Goal: Task Accomplishment & Management: Use online tool/utility

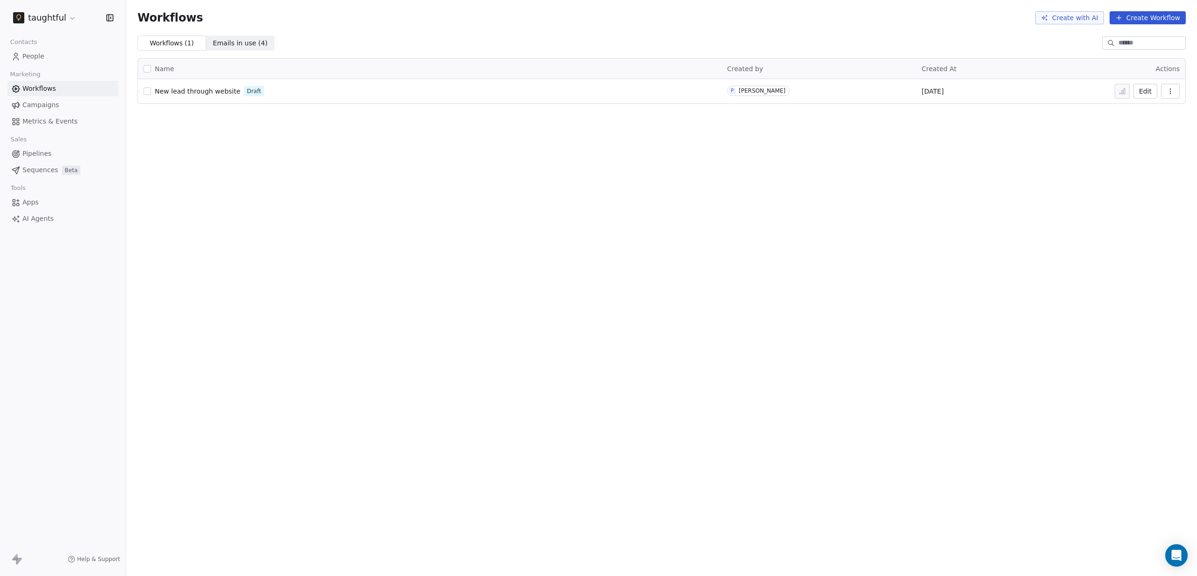
click at [72, 124] on span "Metrics & Events" at bounding box center [49, 121] width 55 height 10
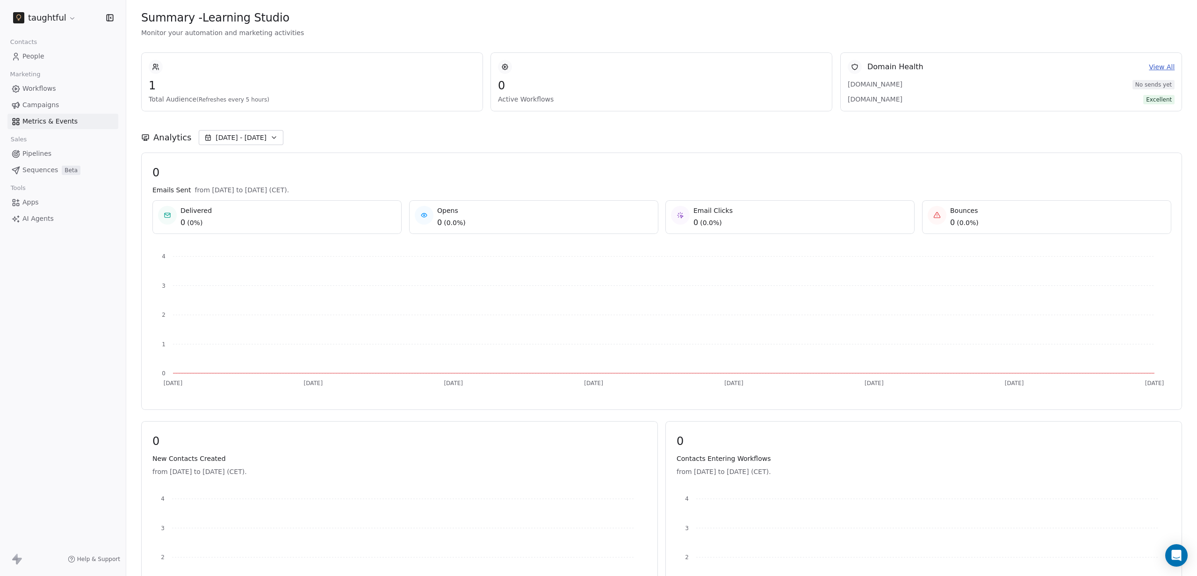
click at [45, 153] on span "Pipelines" at bounding box center [36, 154] width 29 height 10
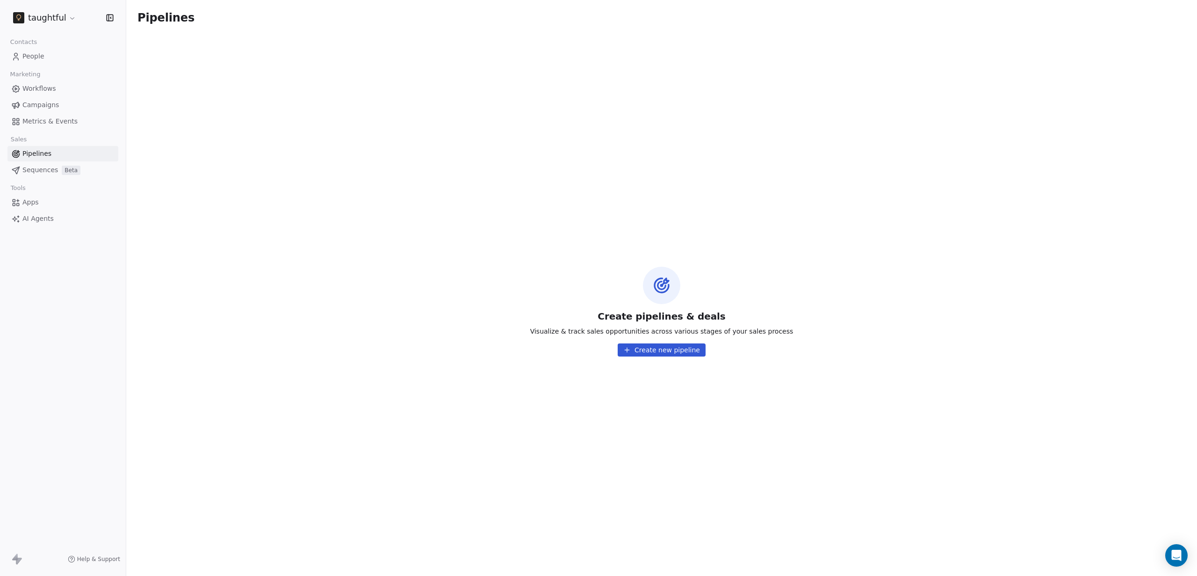
click at [26, 204] on span "Apps" at bounding box center [30, 202] width 16 height 10
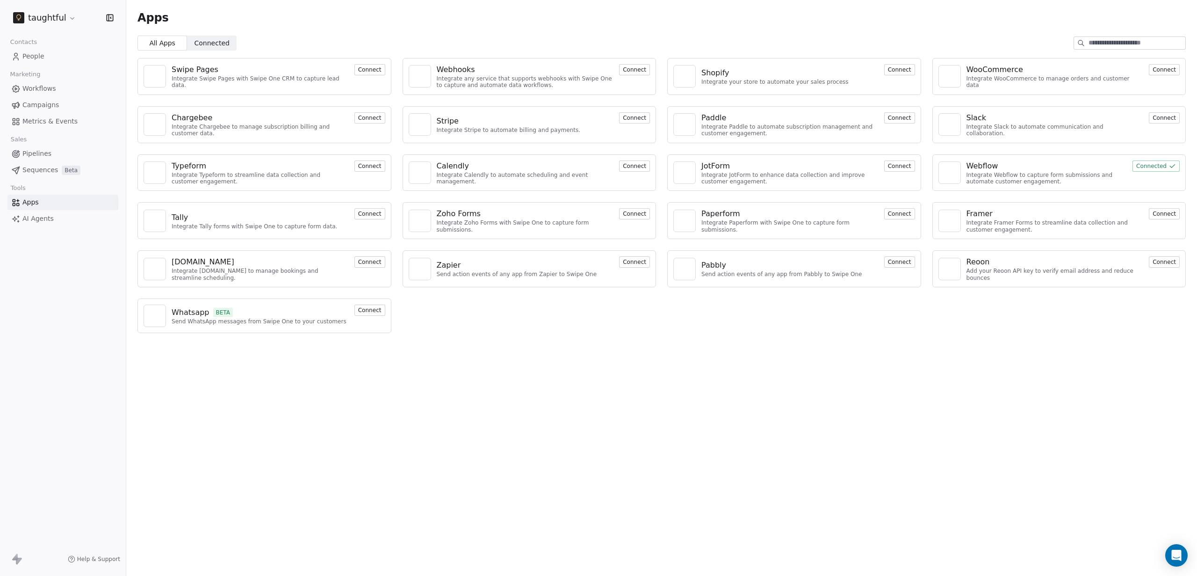
click at [1144, 168] on button "Connected" at bounding box center [1155, 165] width 47 height 11
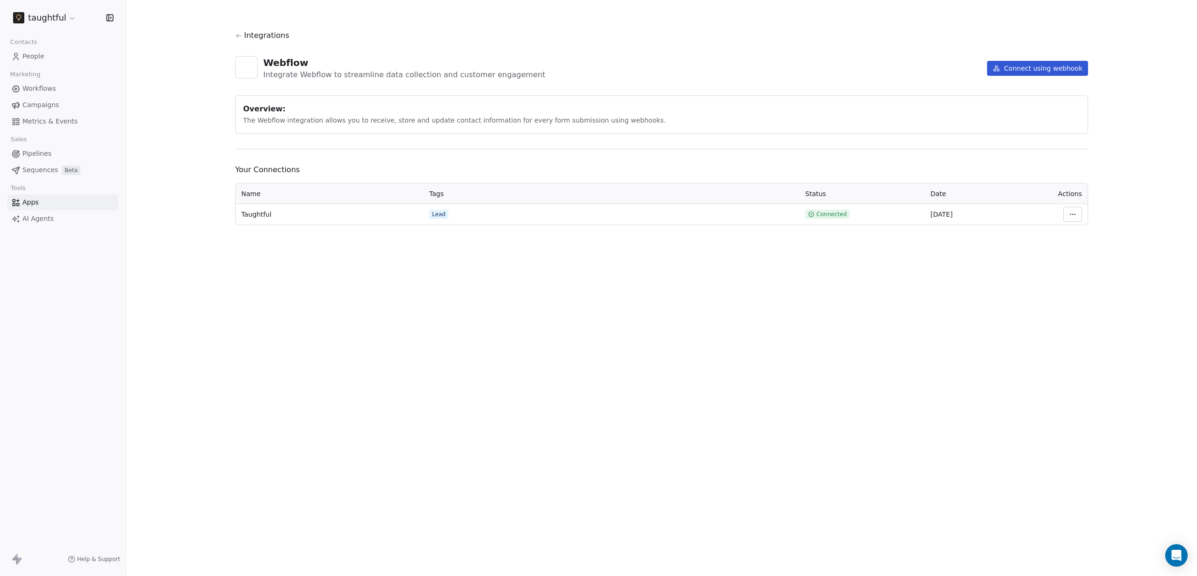
click at [1065, 211] on html "taughtful Contacts People Marketing Workflows Campaigns Metrics & Events Sales …" at bounding box center [598, 288] width 1197 height 576
click at [660, 237] on html "taughtful Contacts People Marketing Workflows Campaigns Metrics & Events Sales …" at bounding box center [598, 288] width 1197 height 576
click at [266, 216] on span "Taughtful" at bounding box center [256, 213] width 30 height 9
click at [440, 211] on div "Lead" at bounding box center [439, 213] width 14 height 7
click at [828, 219] on td "Connected" at bounding box center [861, 214] width 125 height 21
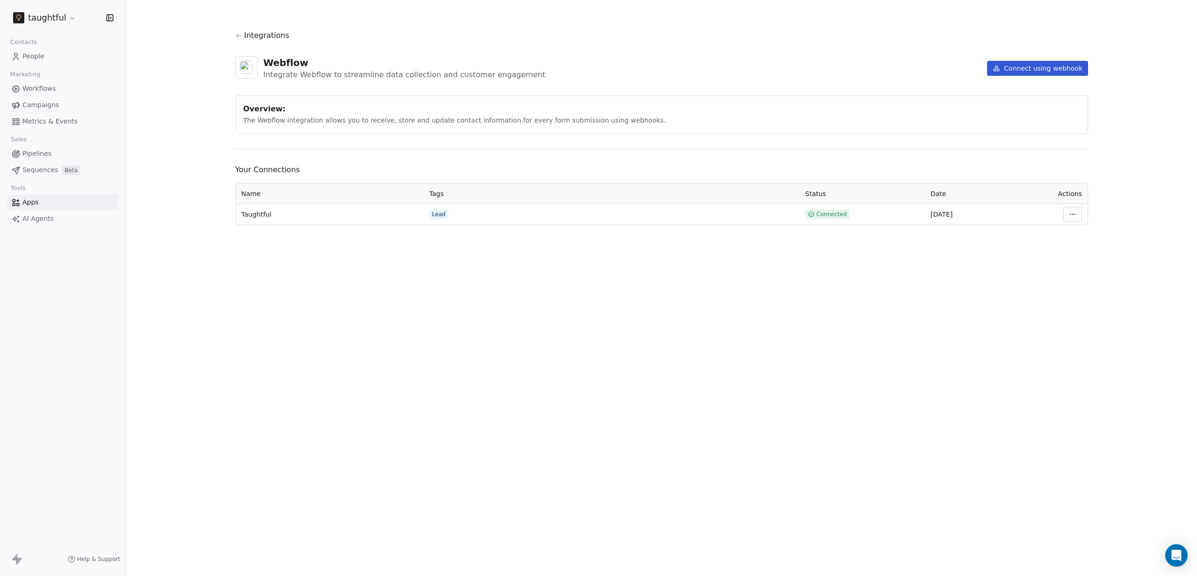
click at [834, 215] on span "Connected" at bounding box center [831, 213] width 30 height 7
click at [418, 218] on td "Taughtful" at bounding box center [330, 214] width 188 height 21
click at [434, 215] on div "Lead" at bounding box center [439, 213] width 14 height 7
click at [237, 207] on td "Taughtful" at bounding box center [330, 214] width 188 height 21
click at [966, 272] on div "Integrations Webflow Integrate Webflow to streamline data collection and custom…" at bounding box center [661, 288] width 1071 height 576
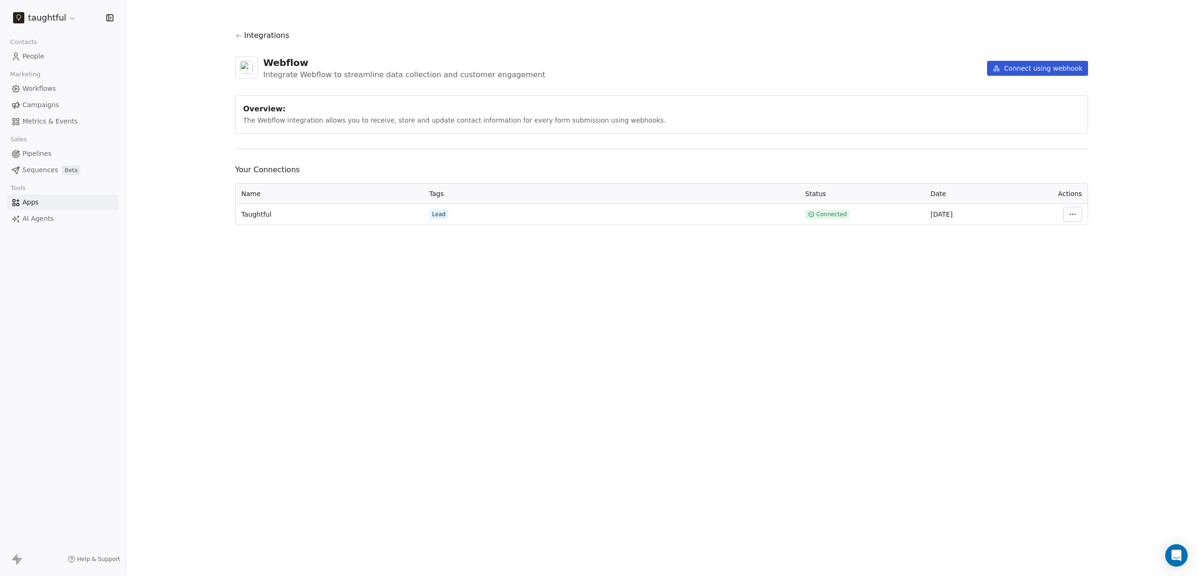
click at [444, 217] on div "Lead" at bounding box center [439, 213] width 14 height 7
click at [1075, 213] on html "taughtful Contacts People Marketing Workflows Campaigns Metrics & Events Sales …" at bounding box center [598, 288] width 1197 height 576
click at [1088, 278] on div "Manage Mapping" at bounding box center [1100, 279] width 67 height 15
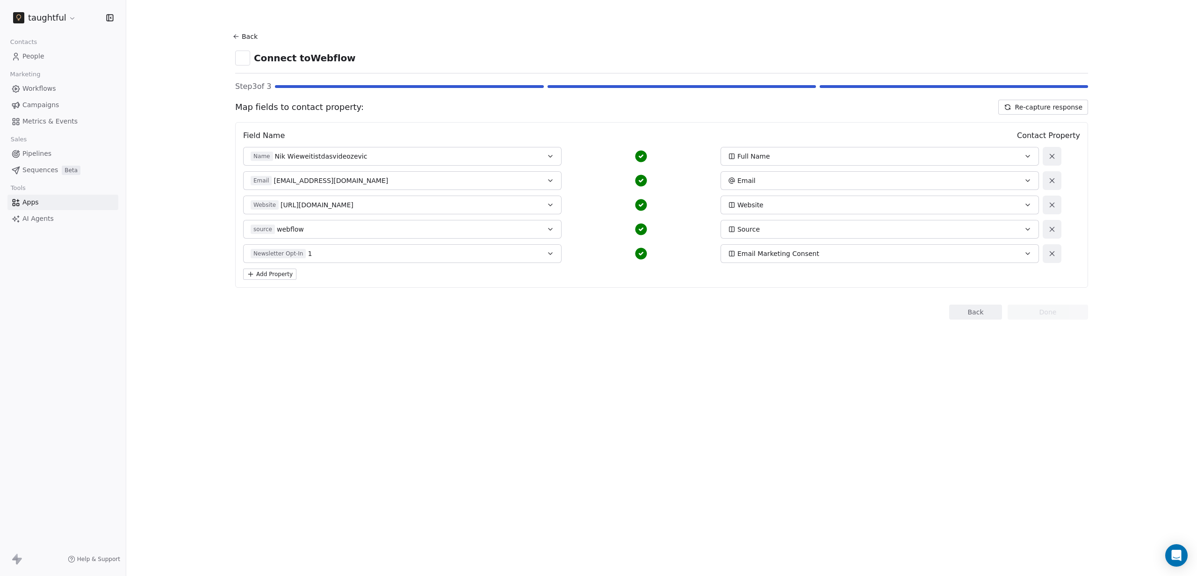
click at [791, 257] on span "Email Marketing Consent" at bounding box center [778, 253] width 82 height 9
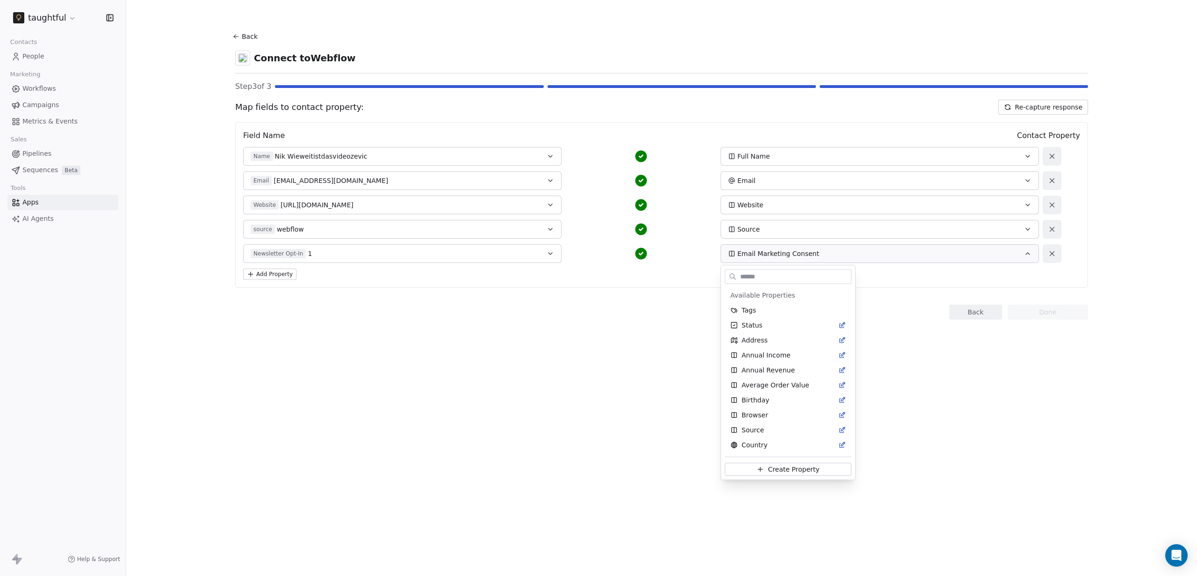
scroll to position [328, 0]
click at [606, 317] on html "taughtful Contacts People Marketing Workflows Campaigns Metrics & Events Sales …" at bounding box center [598, 288] width 1197 height 576
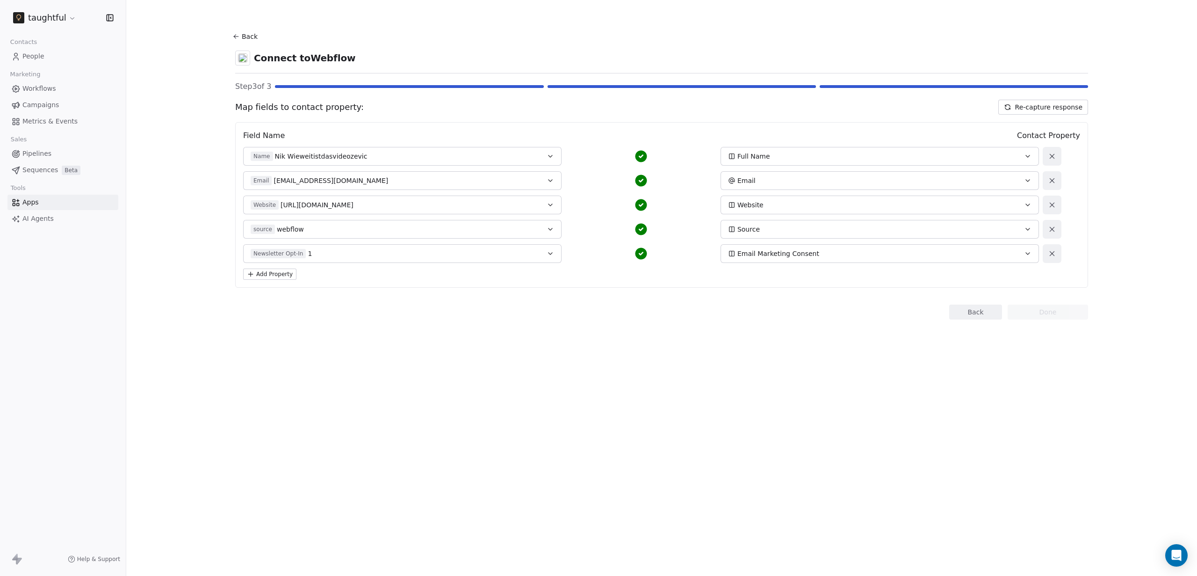
click at [440, 258] on div "Newsletter Opt-In 1" at bounding box center [387, 253] width 273 height 9
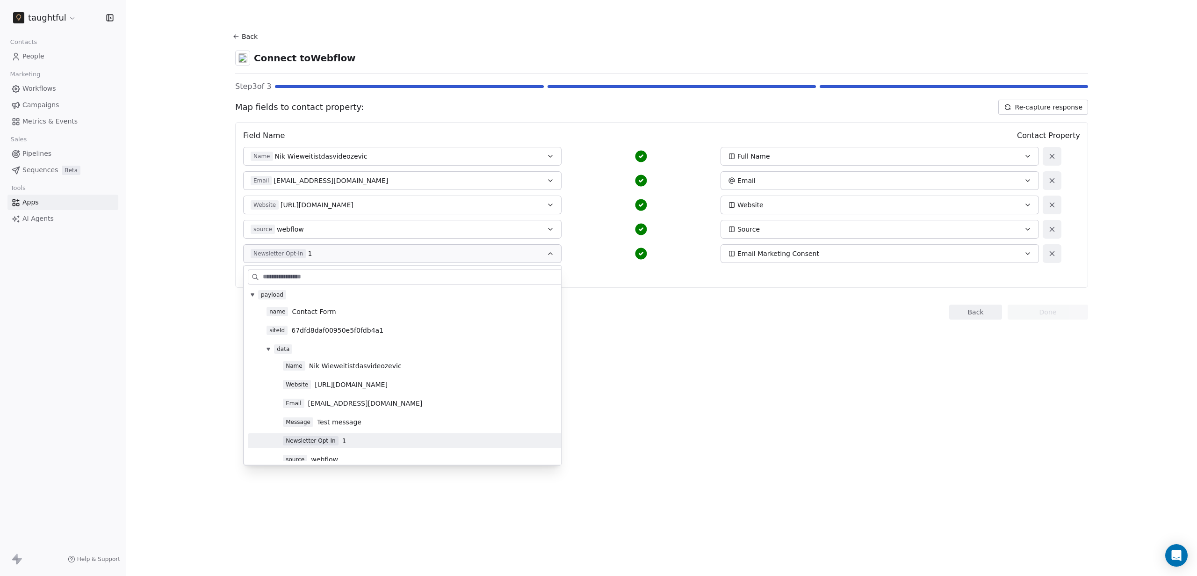
scroll to position [0, 0]
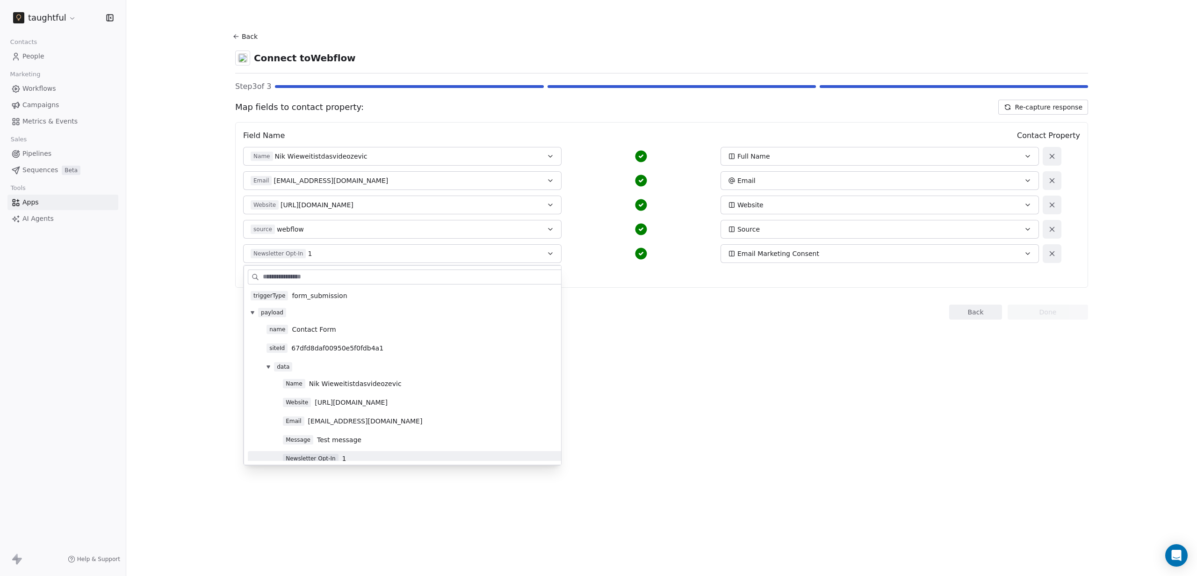
click at [703, 349] on div "Back Connect to Webflow Step 3 of 3 Map fields to contact property: Re-capture …" at bounding box center [661, 288] width 1071 height 576
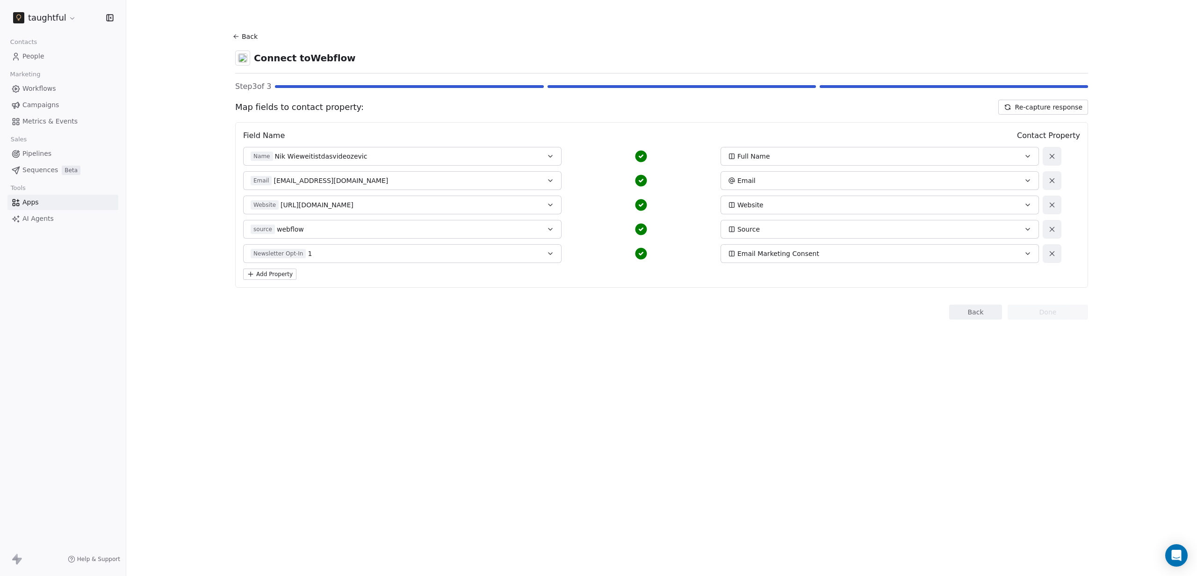
click at [272, 275] on button "Add Property" at bounding box center [269, 273] width 53 height 11
click at [278, 283] on button "Select a Field" at bounding box center [402, 277] width 318 height 19
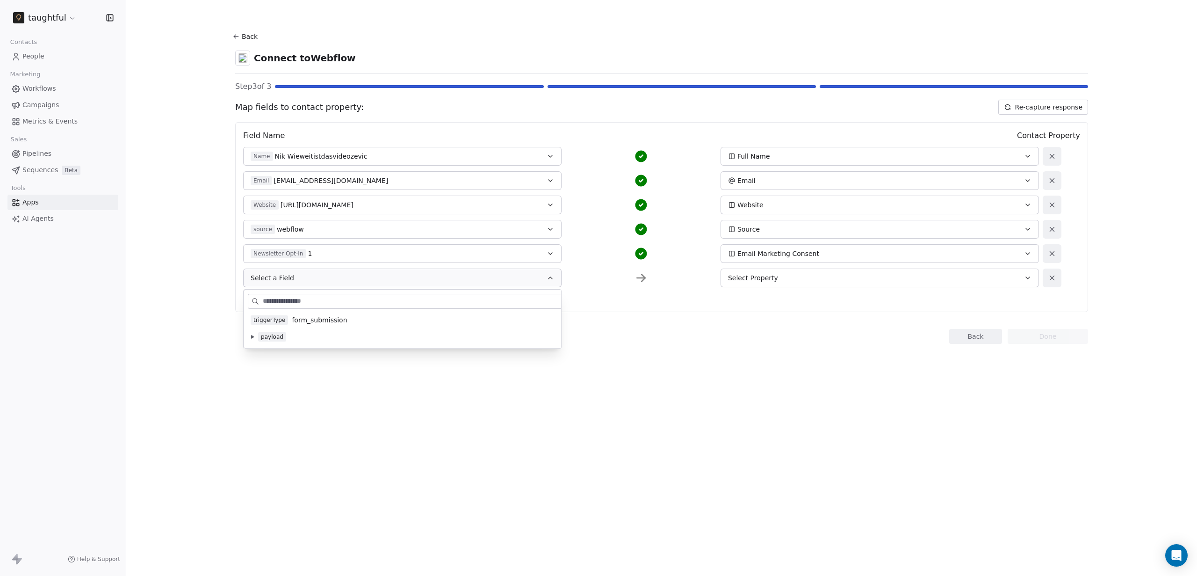
click at [252, 336] on icon at bounding box center [252, 336] width 3 height 3
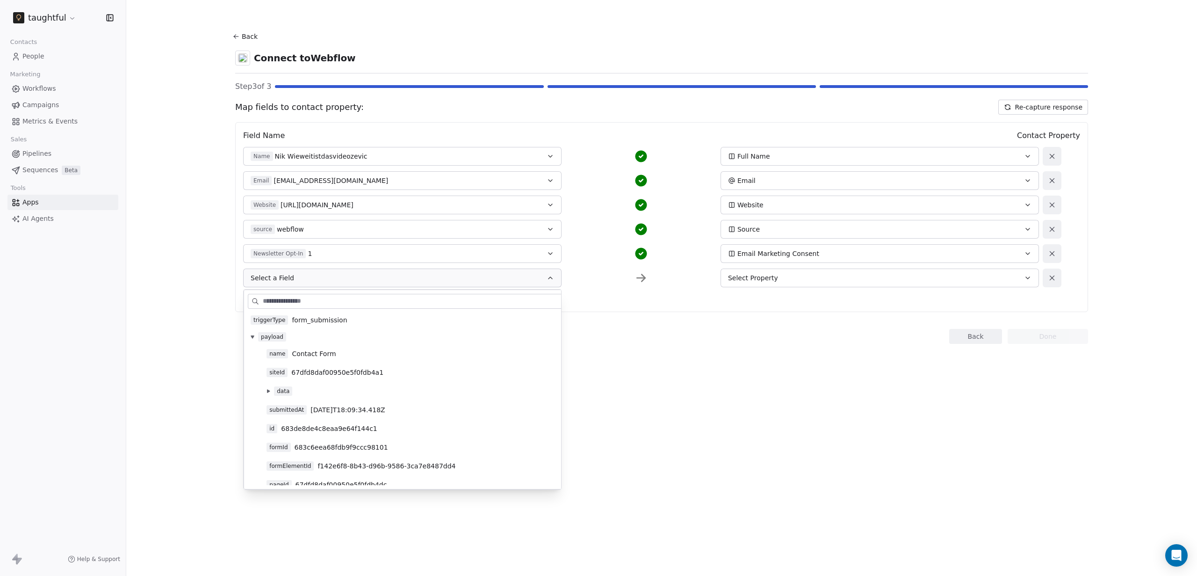
click at [265, 392] on button at bounding box center [268, 390] width 7 height 7
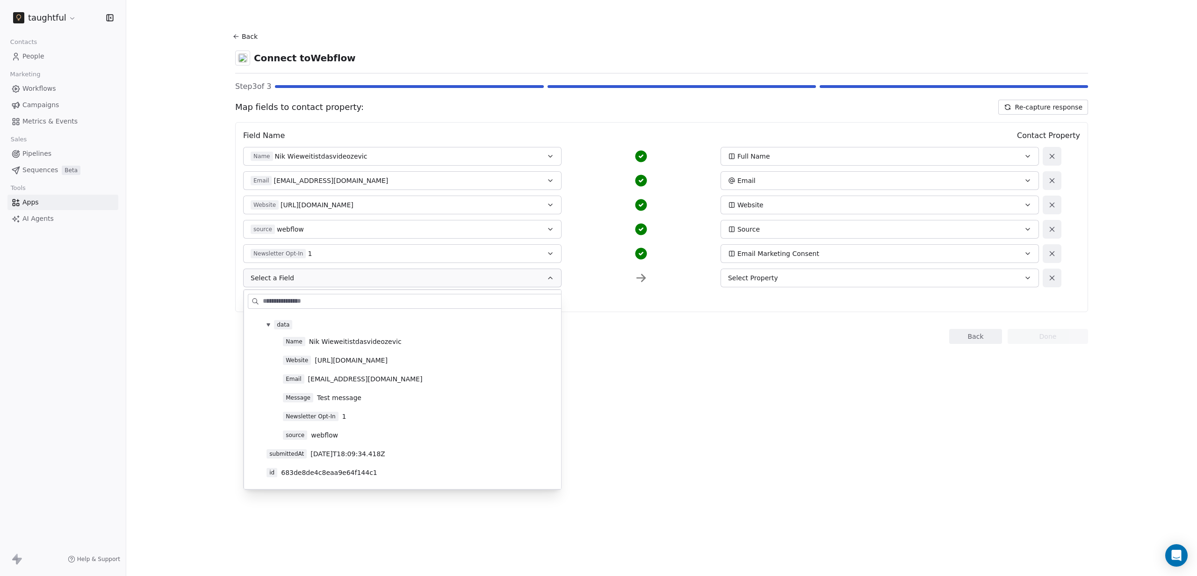
scroll to position [67, 0]
click at [231, 366] on section "Back Connect to Webflow Step 3 of 3 Map fields to contact property: Re-capture …" at bounding box center [662, 187] width 898 height 374
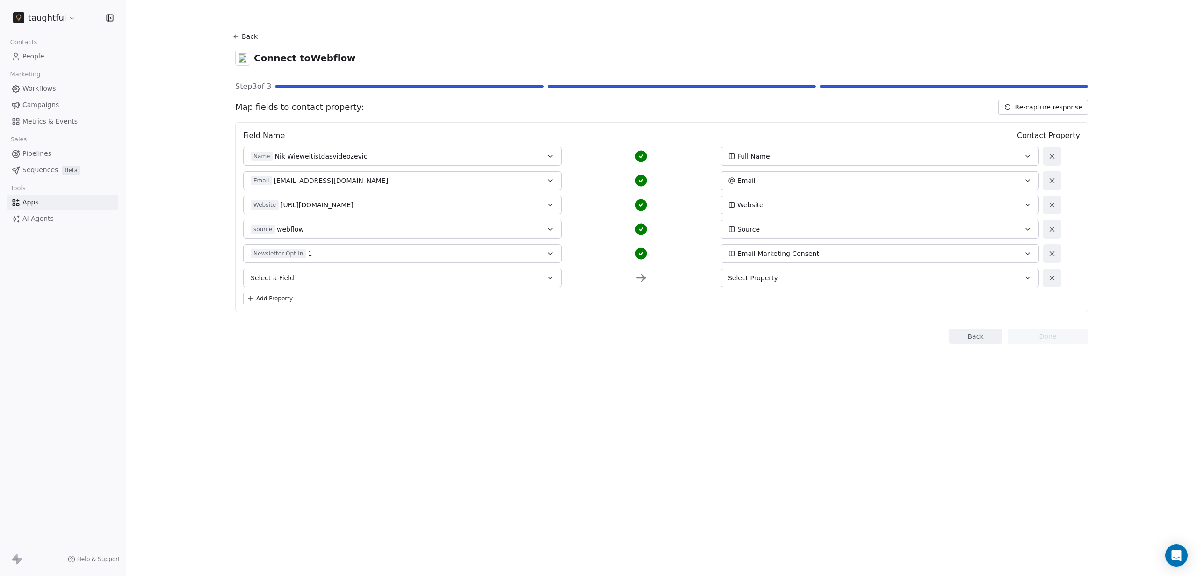
click at [1055, 277] on icon at bounding box center [1052, 277] width 8 height 8
